Goal: Navigation & Orientation: Find specific page/section

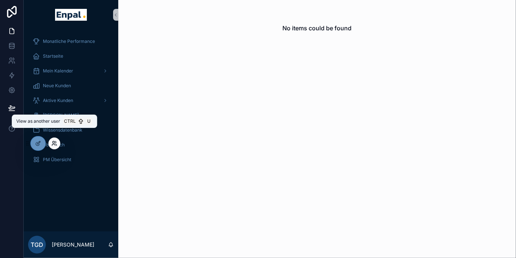
click at [56, 143] on icon at bounding box center [54, 143] width 6 height 6
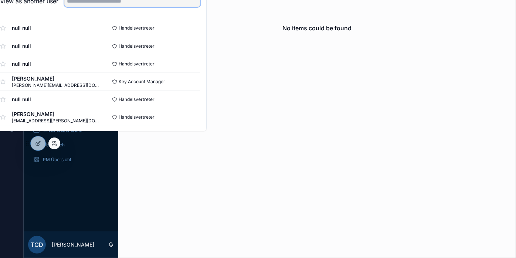
click at [126, 5] on input "text" at bounding box center [132, 1] width 136 height 12
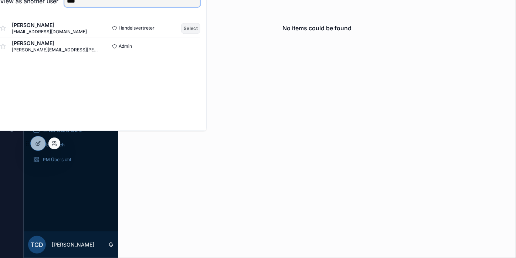
type input "****"
click at [195, 33] on button "Select" at bounding box center [190, 28] width 19 height 11
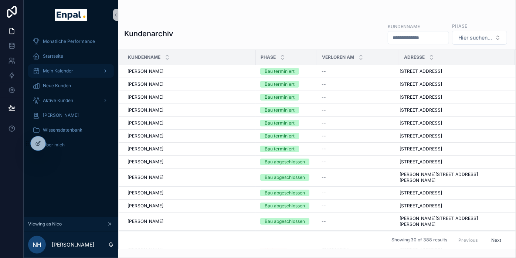
click at [60, 72] on span "Mein Kalender" at bounding box center [58, 71] width 30 height 6
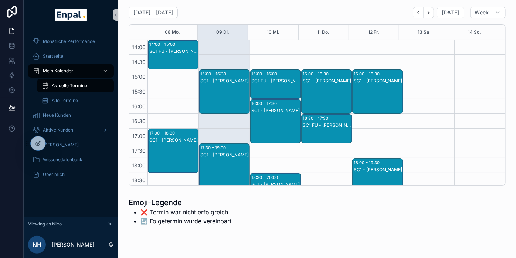
scroll to position [48, 0]
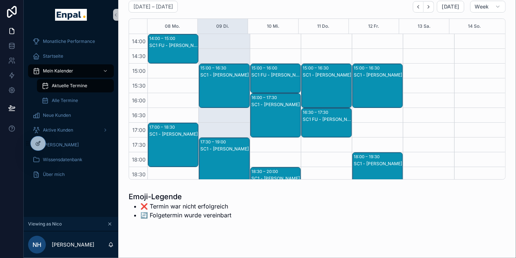
drag, startPoint x: 203, startPoint y: 76, endPoint x: 259, endPoint y: 11, distance: 85.2
click at [259, 11] on div "[DATE] – [DATE] [DATE] Week" at bounding box center [317, 7] width 377 height 12
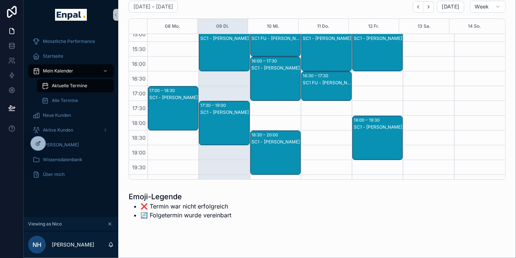
scroll to position [205, 0]
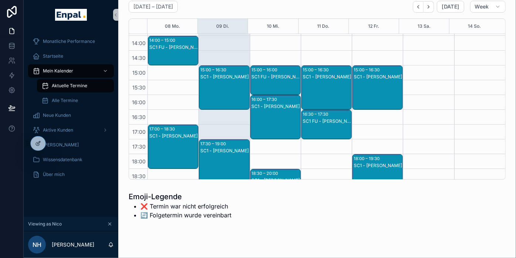
click at [225, 74] on div "SC1 - [PERSON_NAME]" at bounding box center [224, 77] width 48 height 7
